Goal: Share content

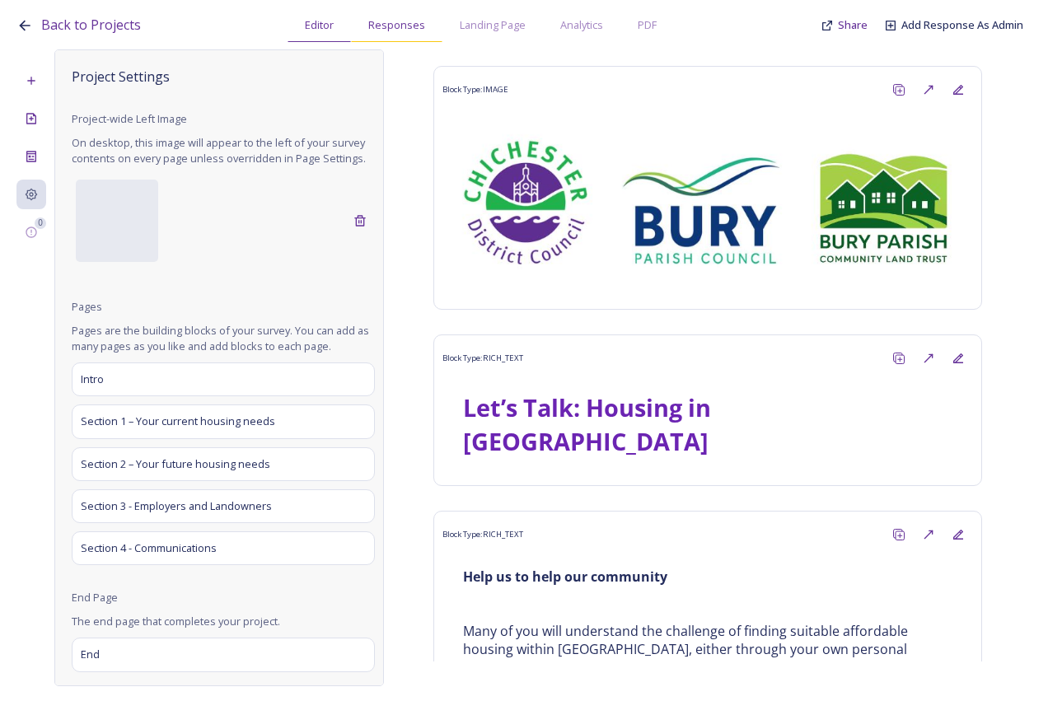
click at [392, 15] on div "Responses" at bounding box center [396, 25] width 91 height 34
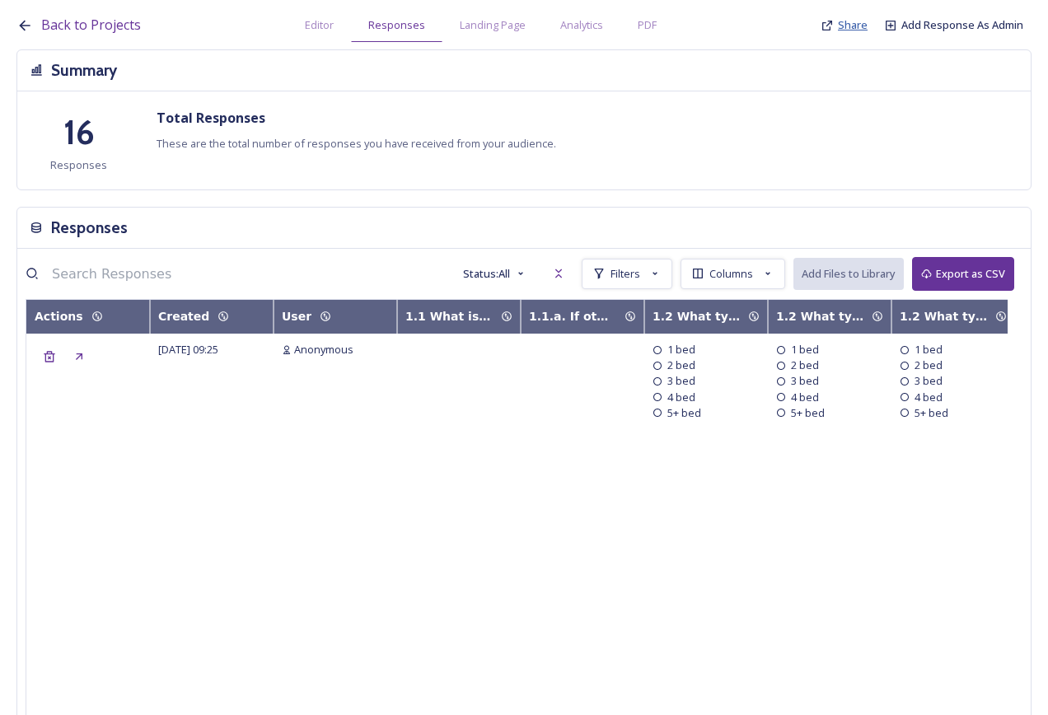
click at [862, 26] on span "Share" at bounding box center [853, 24] width 30 height 15
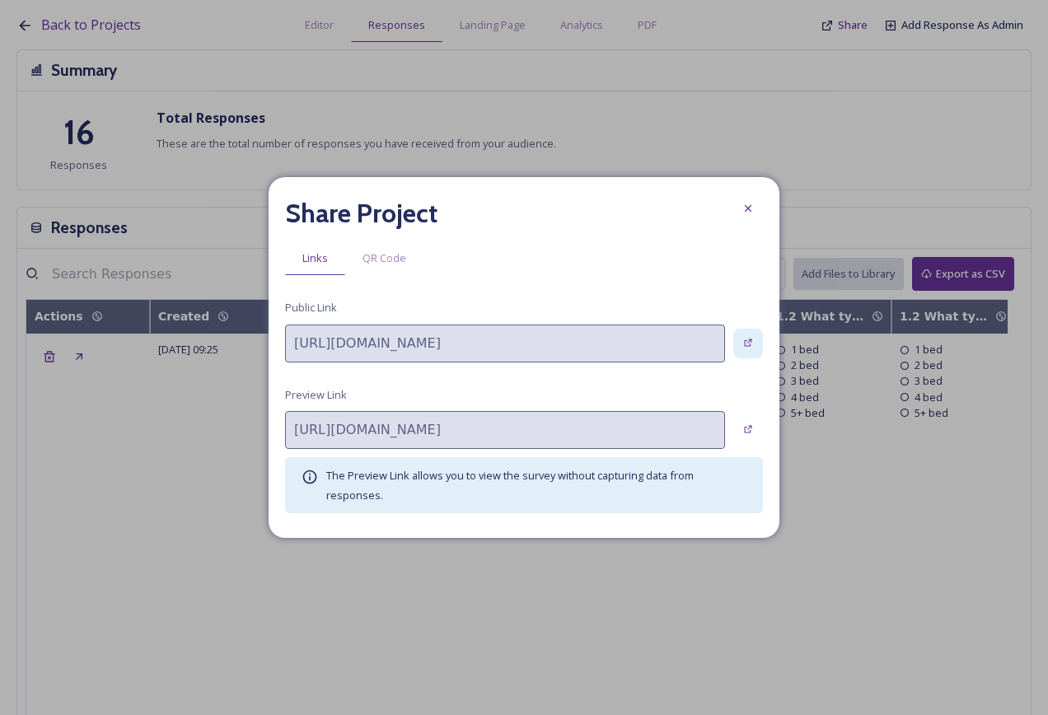
click at [747, 350] on div at bounding box center [748, 344] width 30 height 30
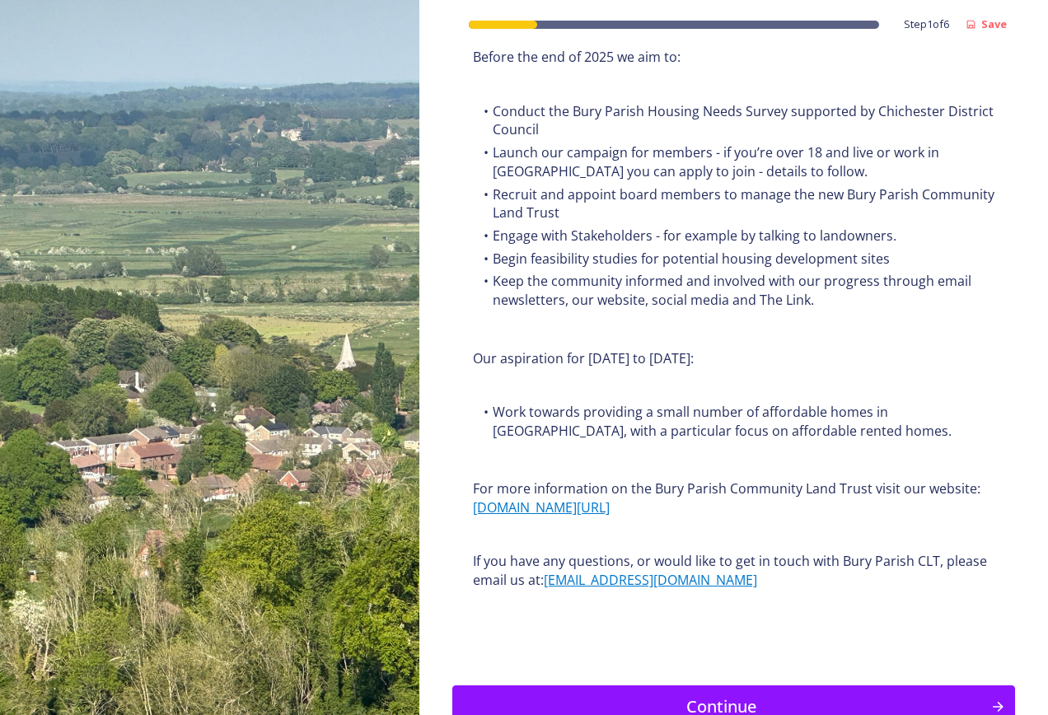
scroll to position [1895, 0]
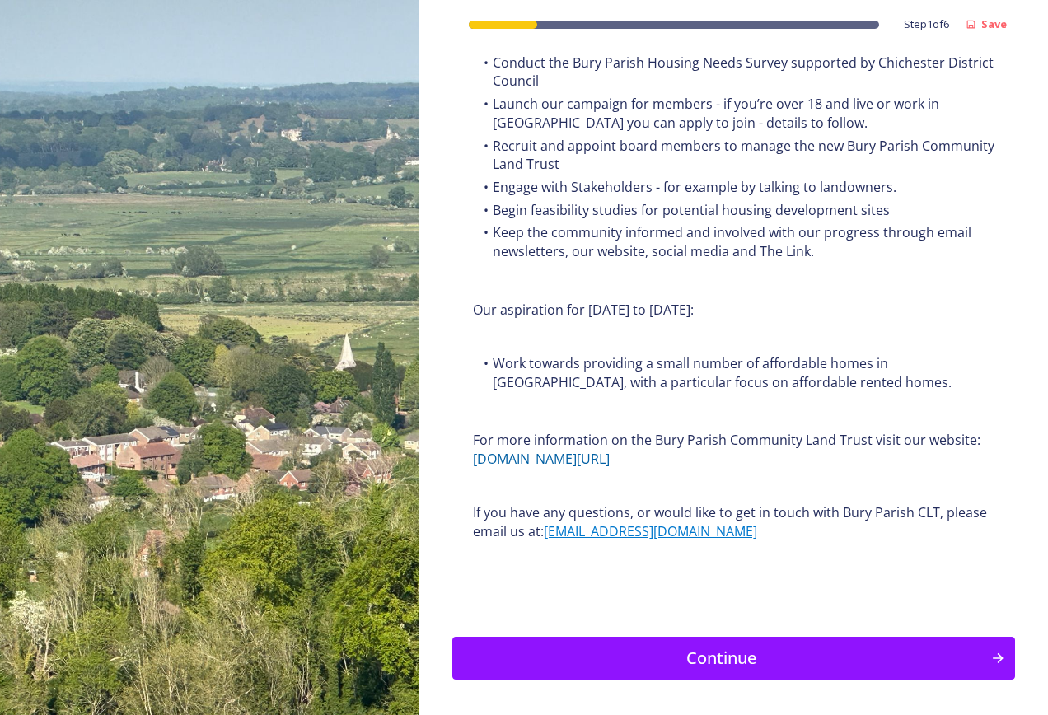
click at [561, 450] on link "[DOMAIN_NAME][URL]" at bounding box center [541, 459] width 137 height 18
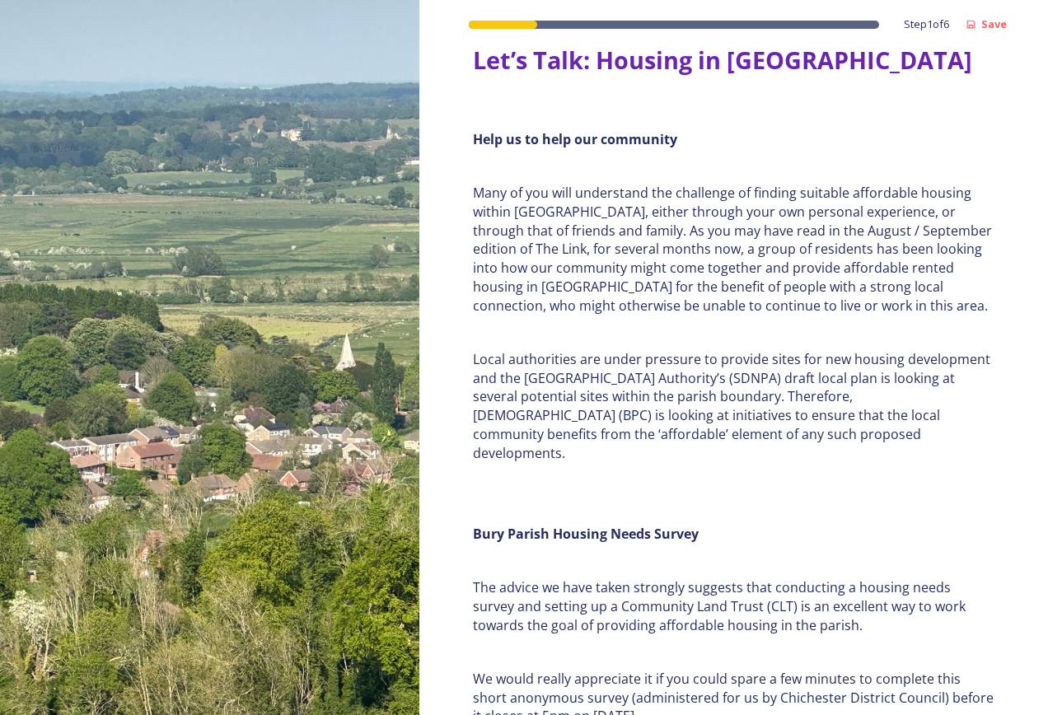
scroll to position [0, 0]
